Goal: Task Accomplishment & Management: Manage account settings

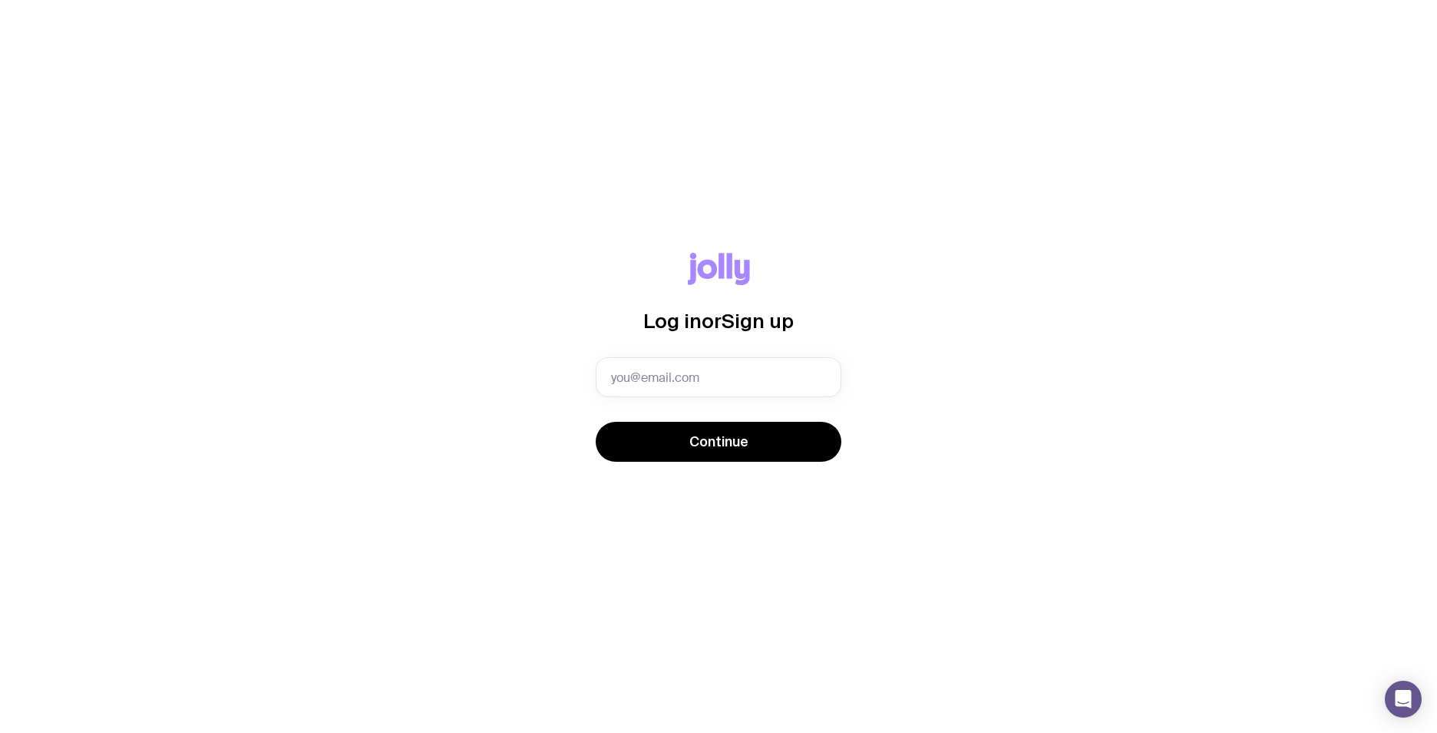
type input "[EMAIL_ADDRESS][PERSON_NAME][DOMAIN_NAME]"
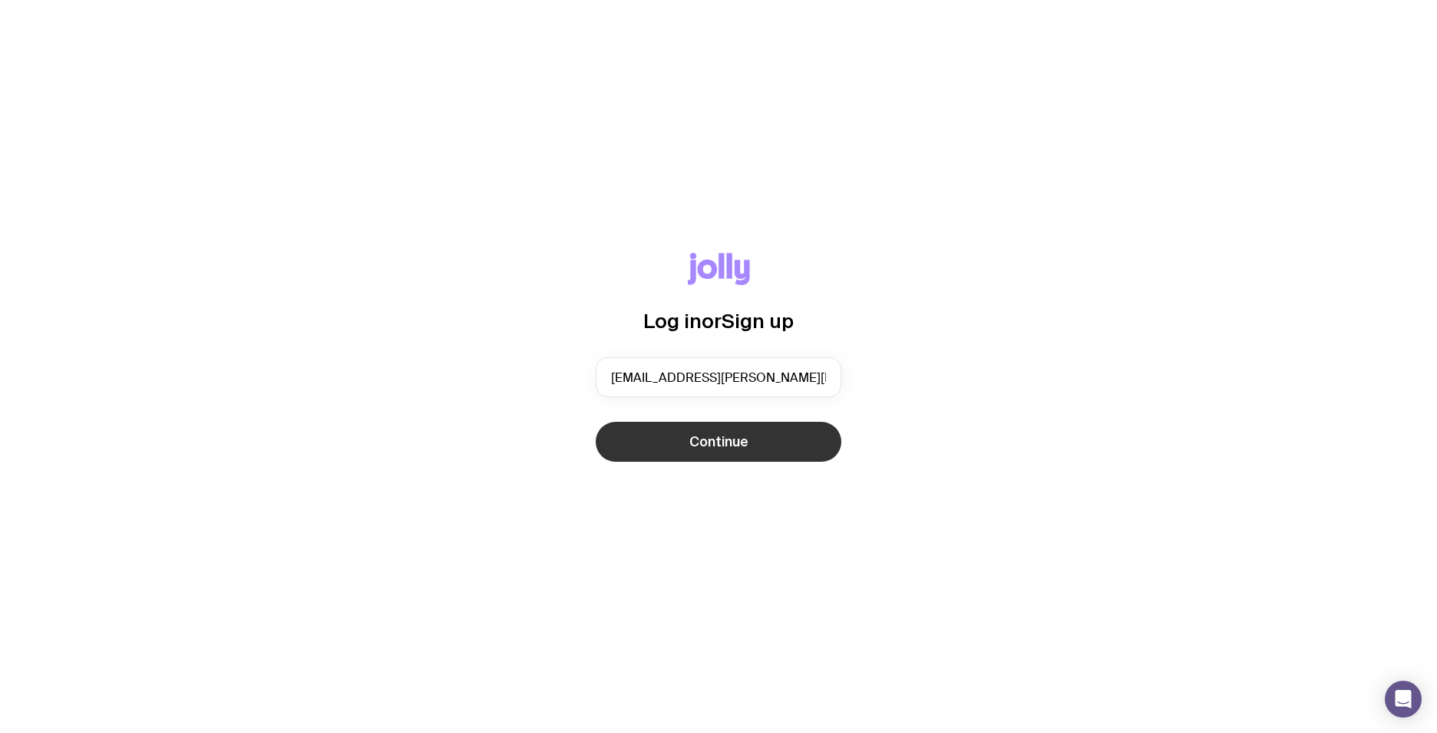
click at [713, 441] on span "Continue" at bounding box center [719, 441] width 59 height 18
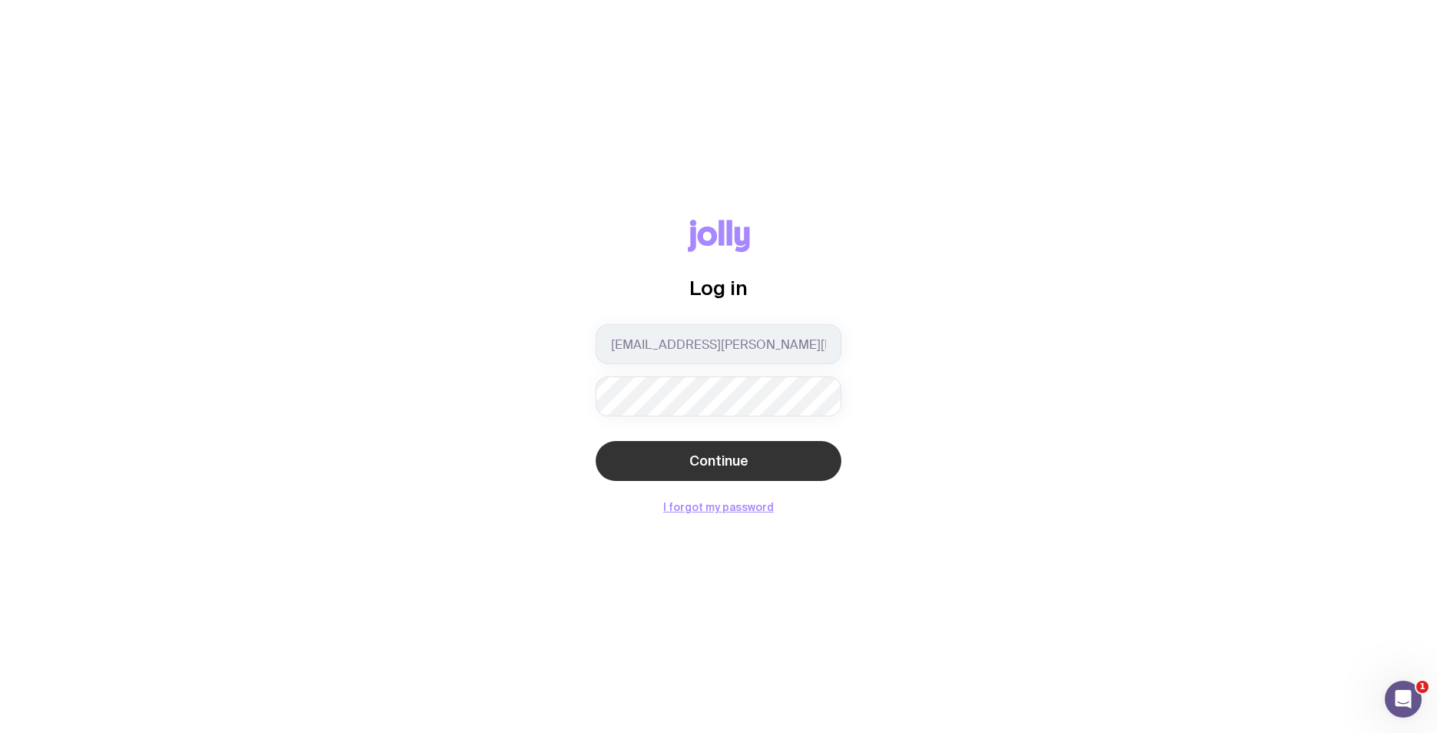
click at [710, 462] on span "Continue" at bounding box center [719, 460] width 59 height 18
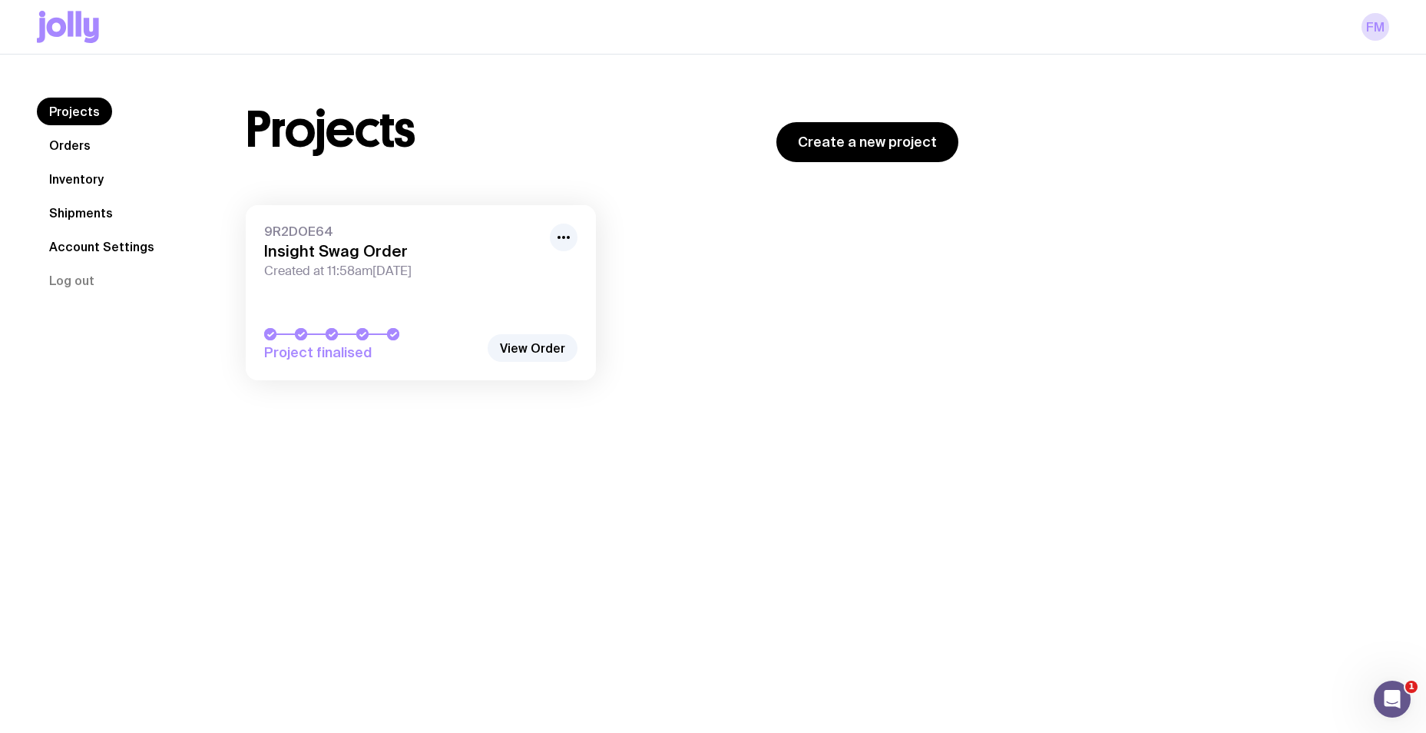
click at [78, 180] on link "Inventory" at bounding box center [76, 179] width 79 height 28
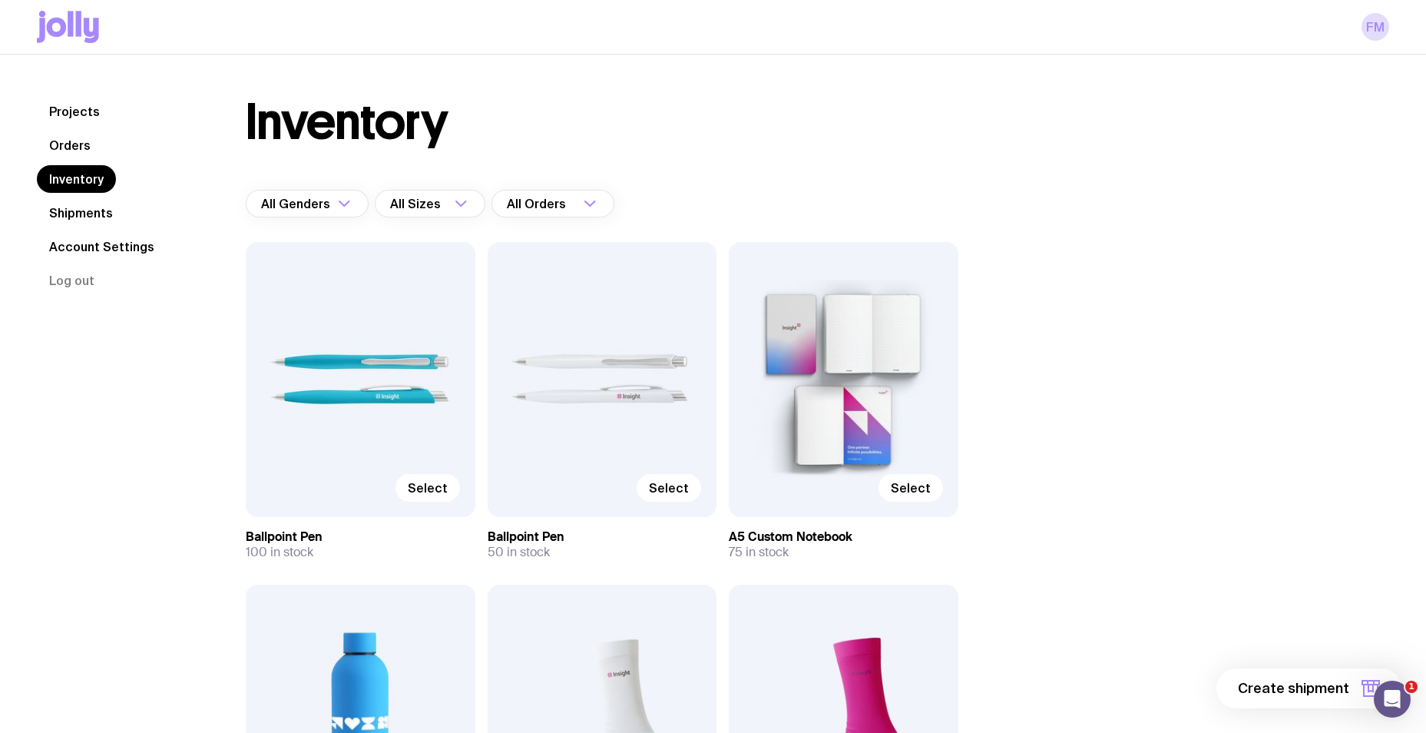
click at [92, 213] on link "Shipments" at bounding box center [81, 213] width 88 height 28
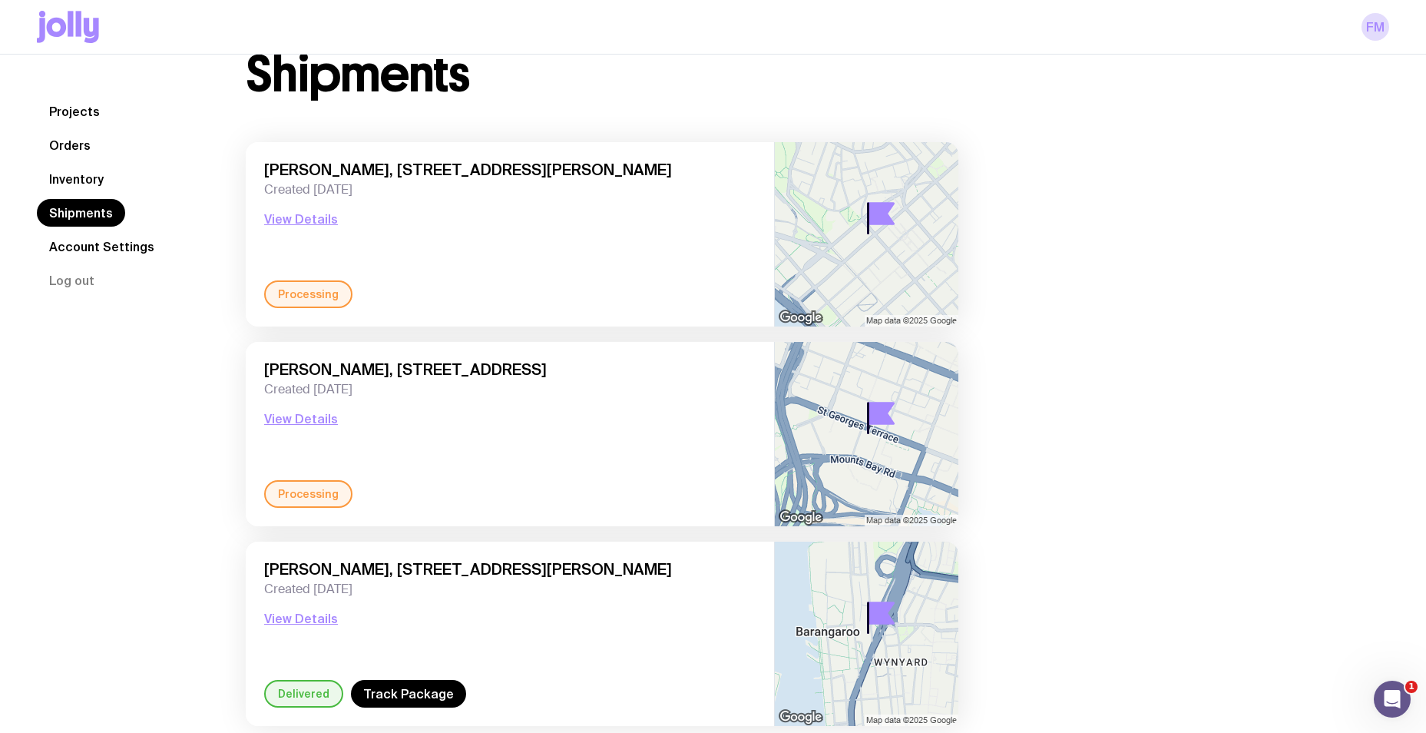
scroll to position [22, 0]
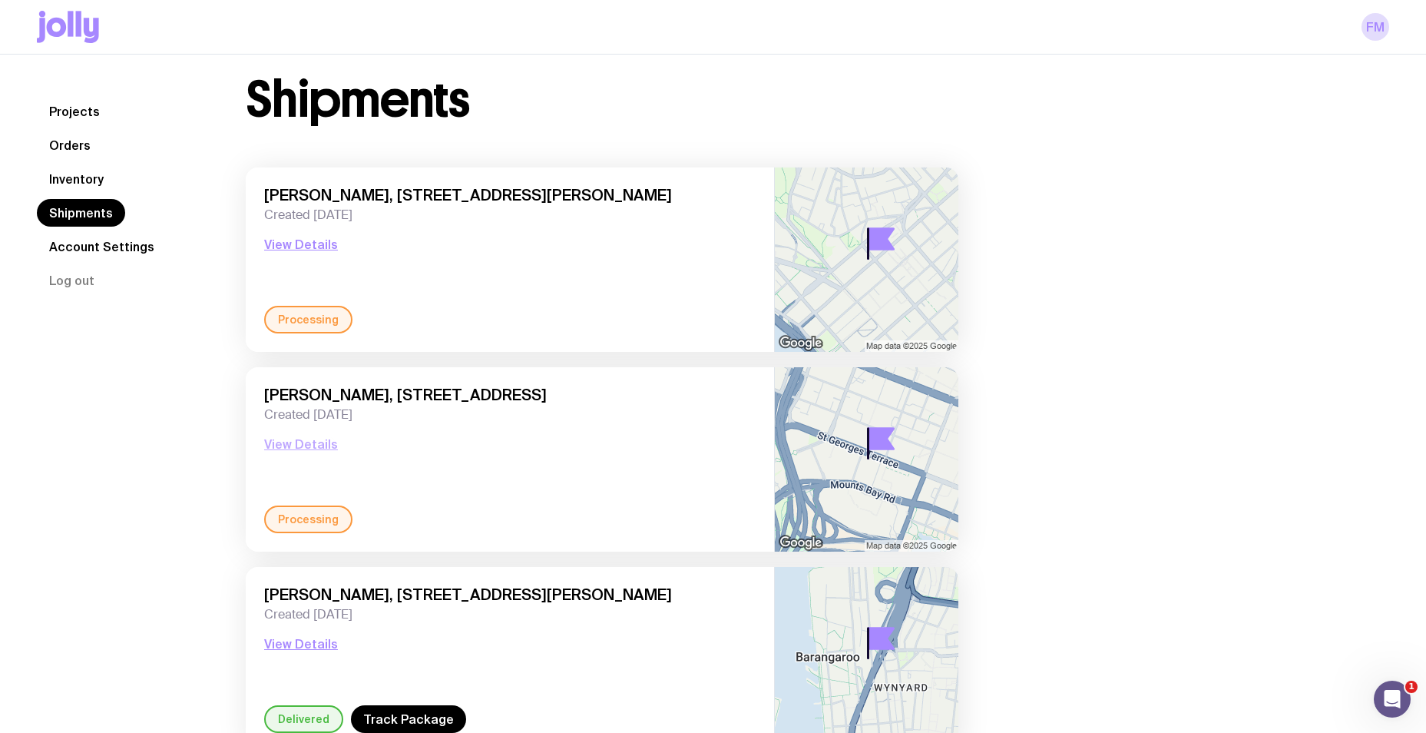
click at [316, 451] on button "View Details" at bounding box center [301, 444] width 74 height 18
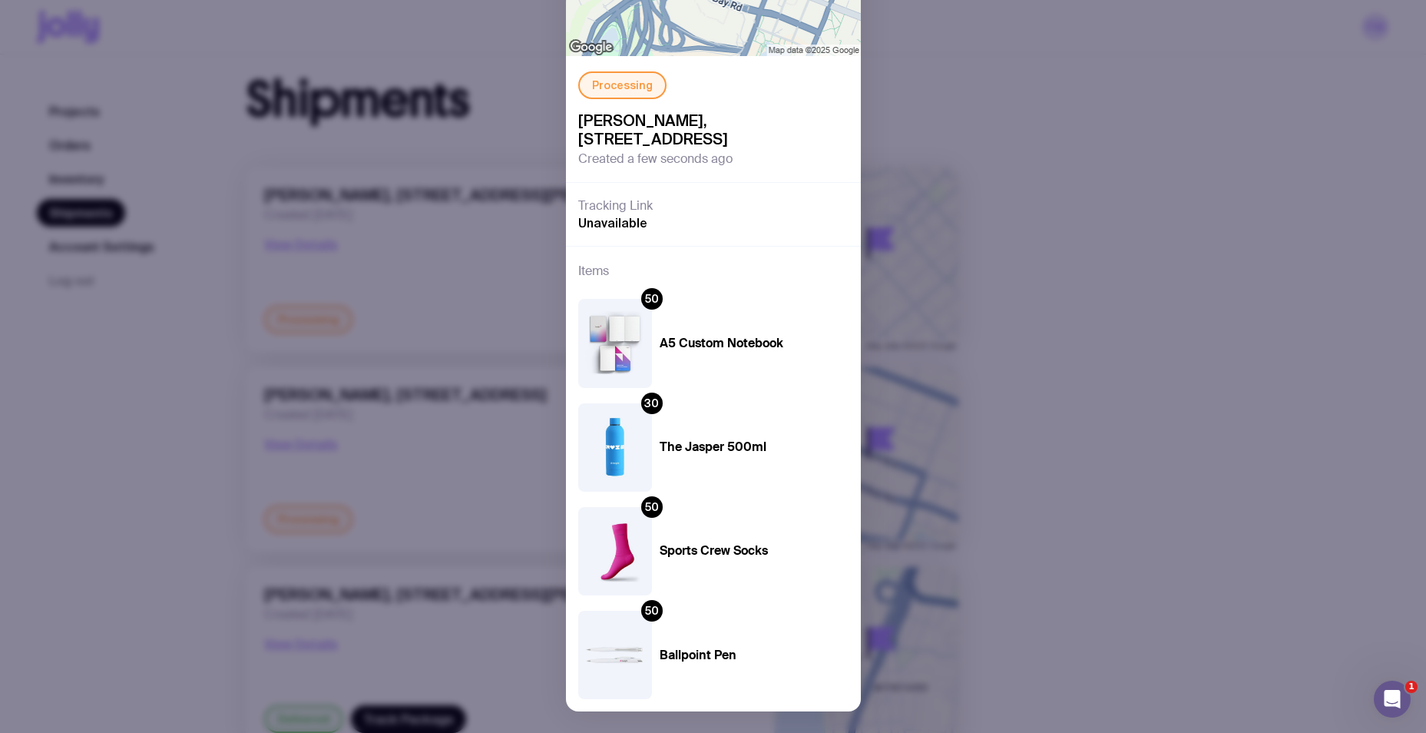
scroll to position [197, 0]
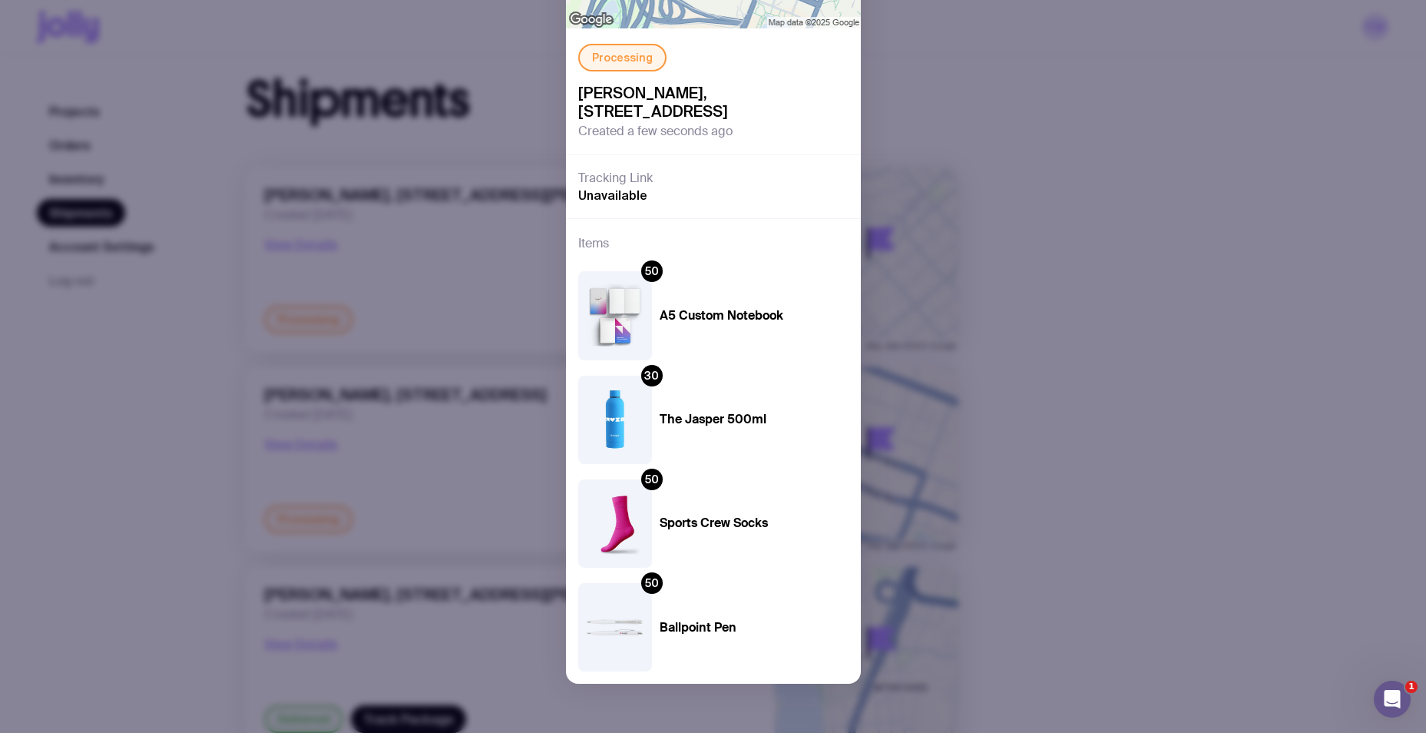
click at [1086, 137] on div "Processing [PERSON_NAME], [STREET_ADDRESS] Created a few seconds ago Tracking L…" at bounding box center [713, 366] width 1426 height 733
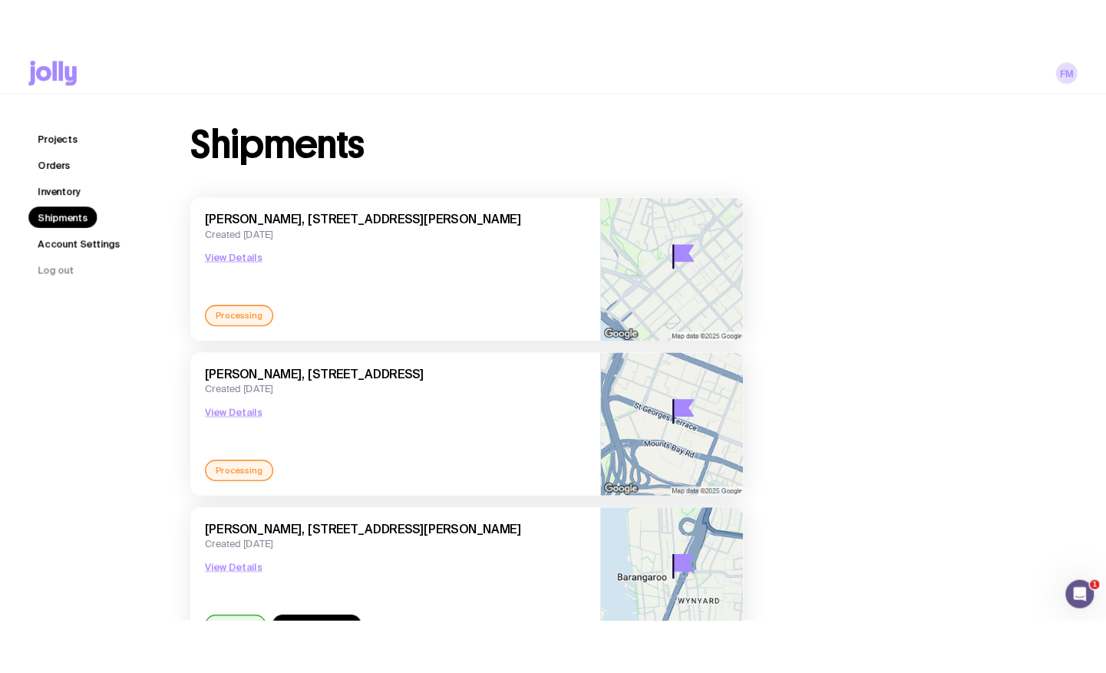
scroll to position [0, 0]
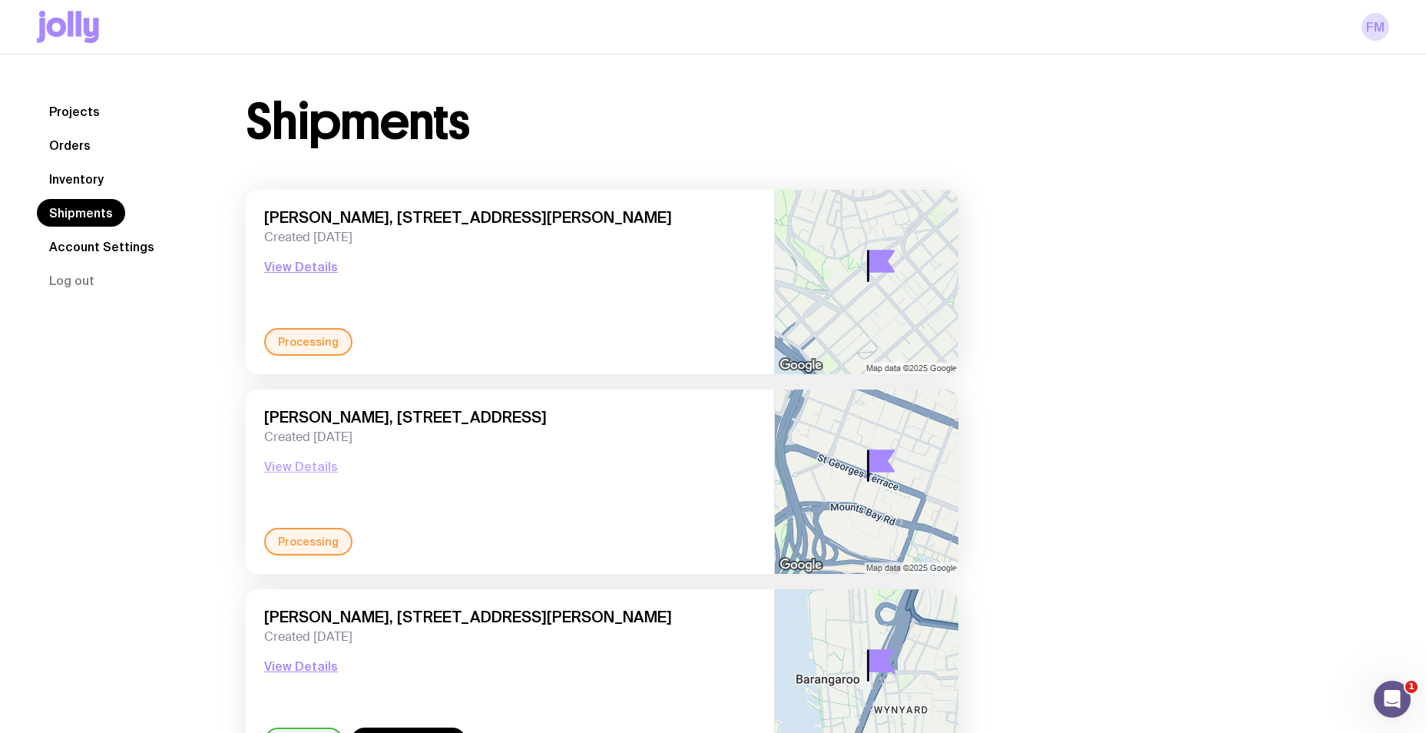
click at [313, 463] on button "View Details" at bounding box center [301, 466] width 74 height 18
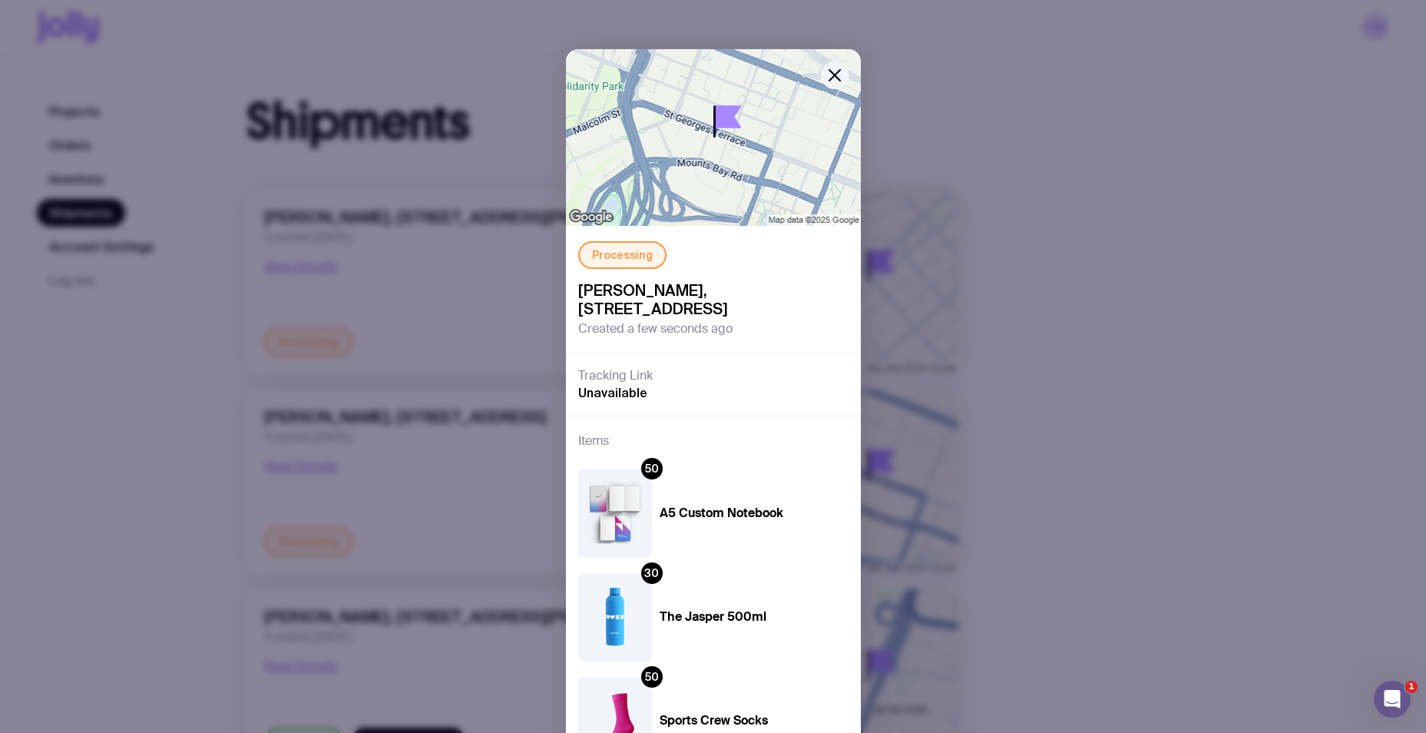
click at [1199, 318] on div "Processing [PERSON_NAME], [STREET_ADDRESS] Created a few seconds ago Tracking L…" at bounding box center [713, 366] width 1426 height 733
